Goal: Task Accomplishment & Management: Manage account settings

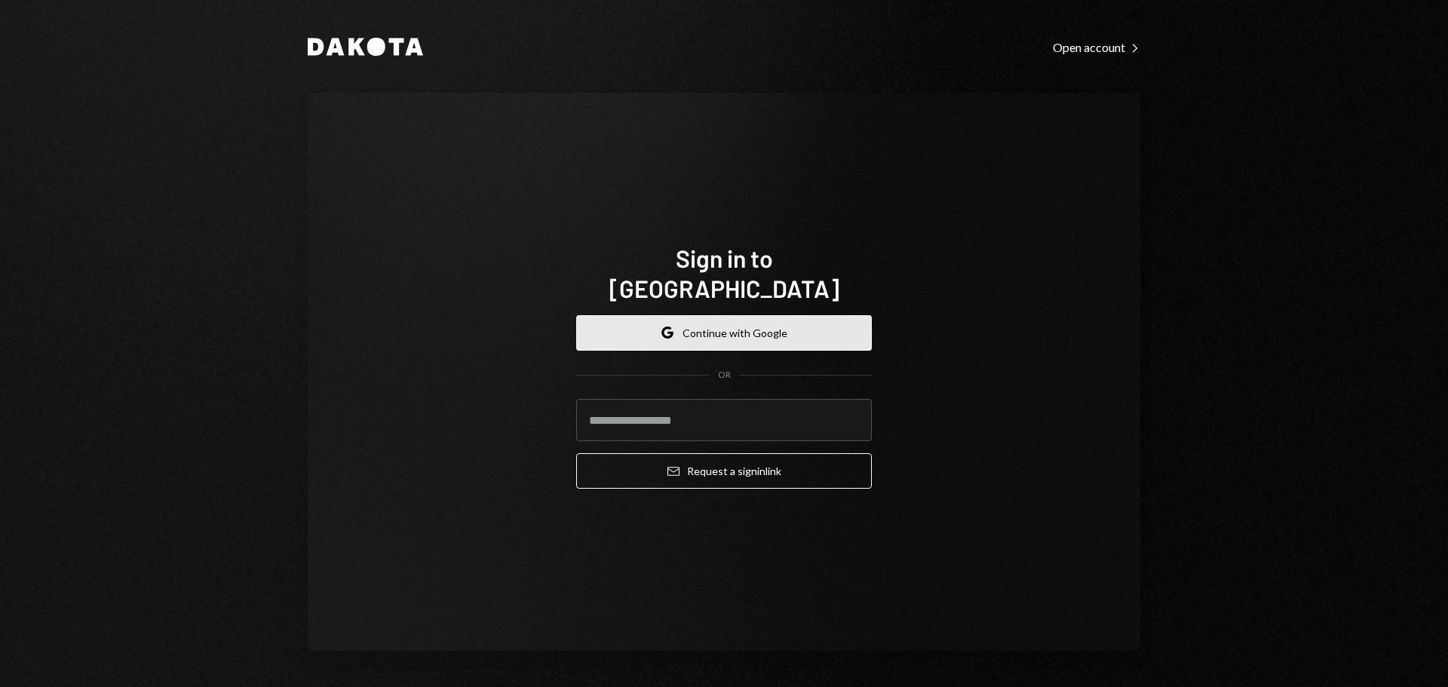
click at [686, 315] on button "Google Continue with Google" at bounding box center [724, 332] width 296 height 35
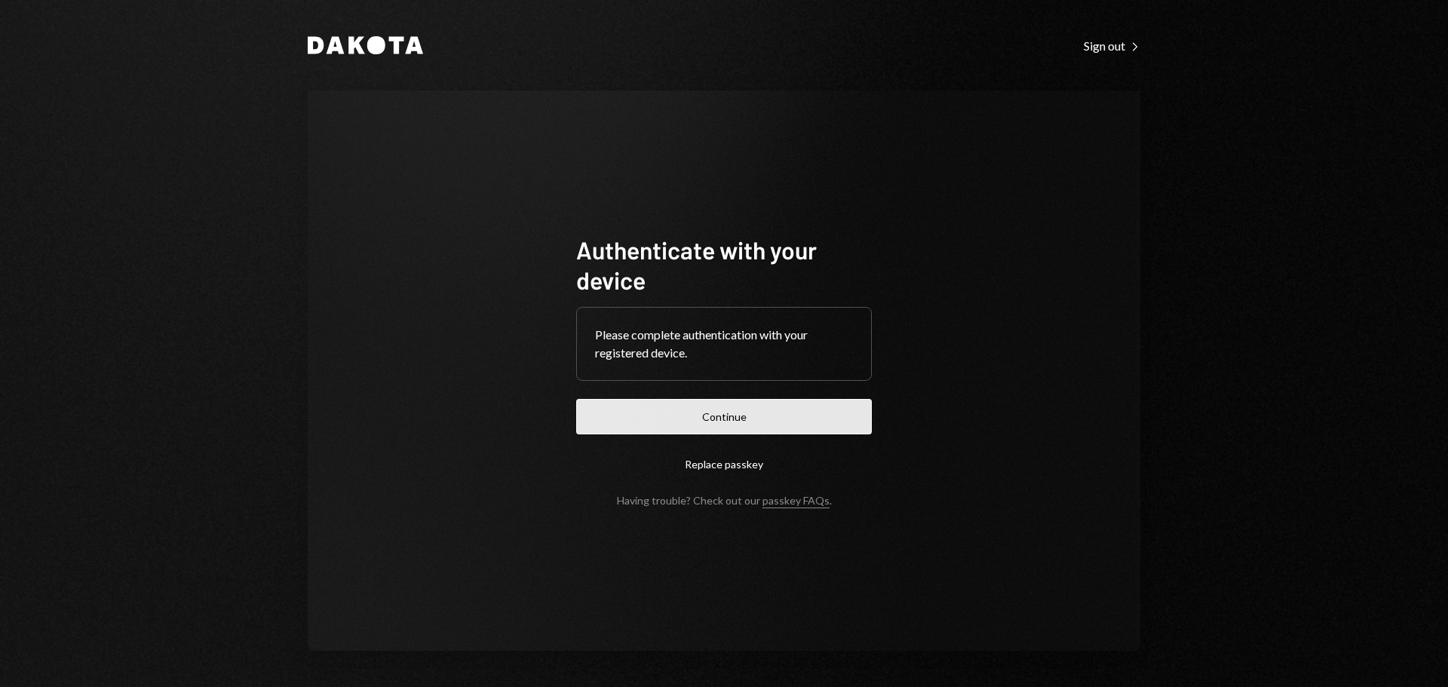
click at [721, 427] on button "Continue" at bounding box center [724, 416] width 296 height 35
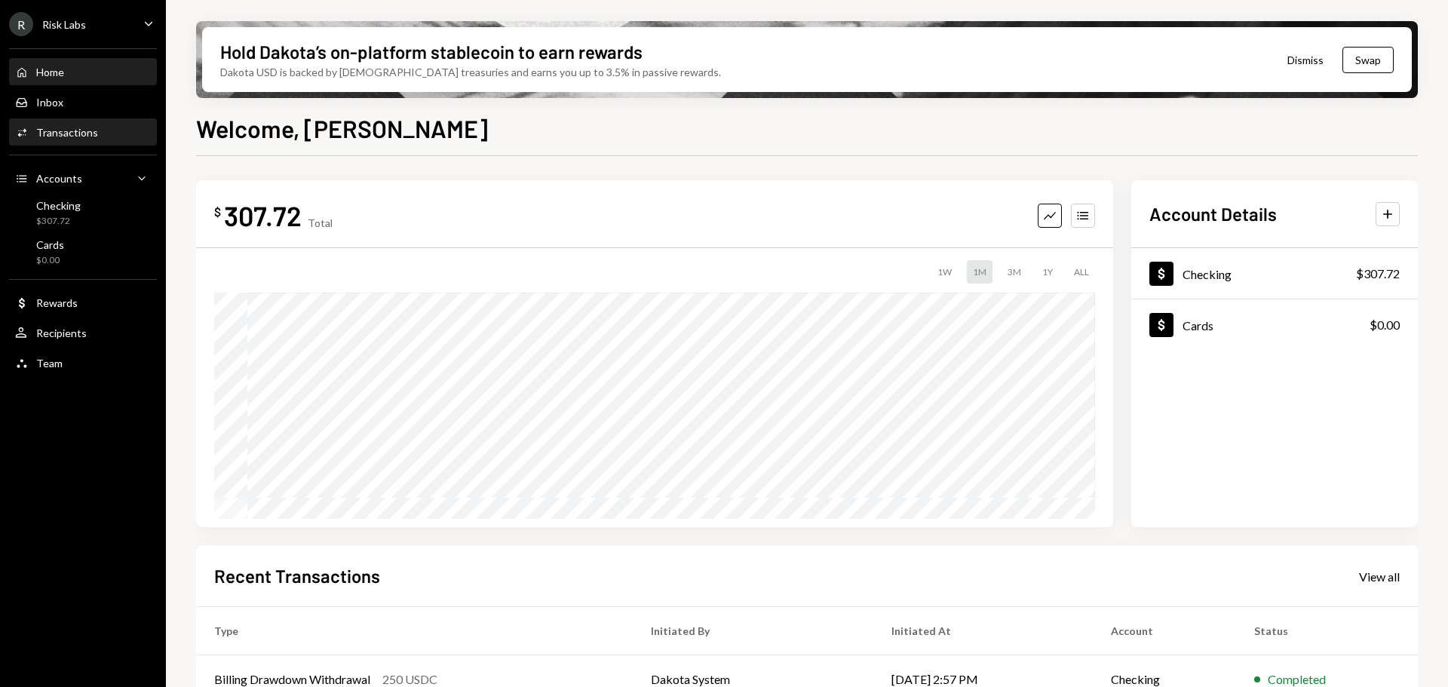
click at [94, 130] on div "Transactions" at bounding box center [67, 132] width 62 height 13
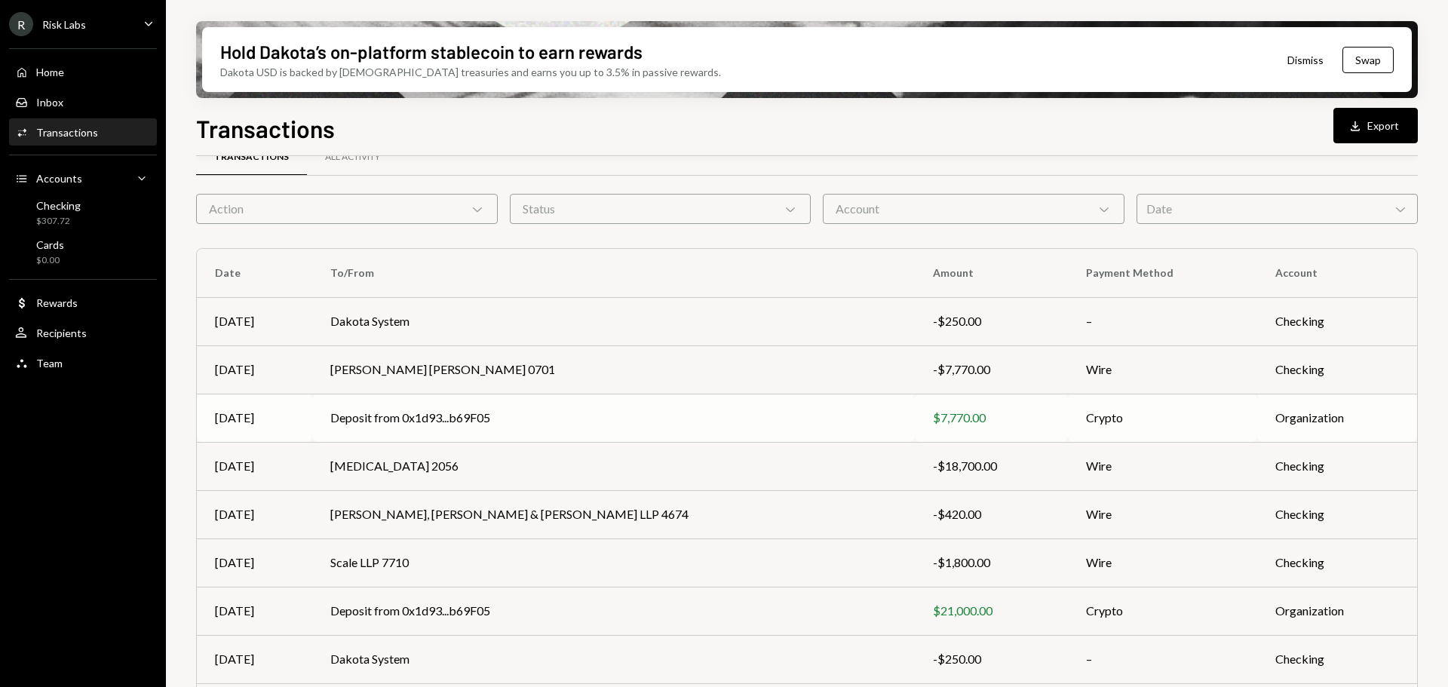
scroll to position [75, 0]
